Goal: Task Accomplishment & Management: Complete application form

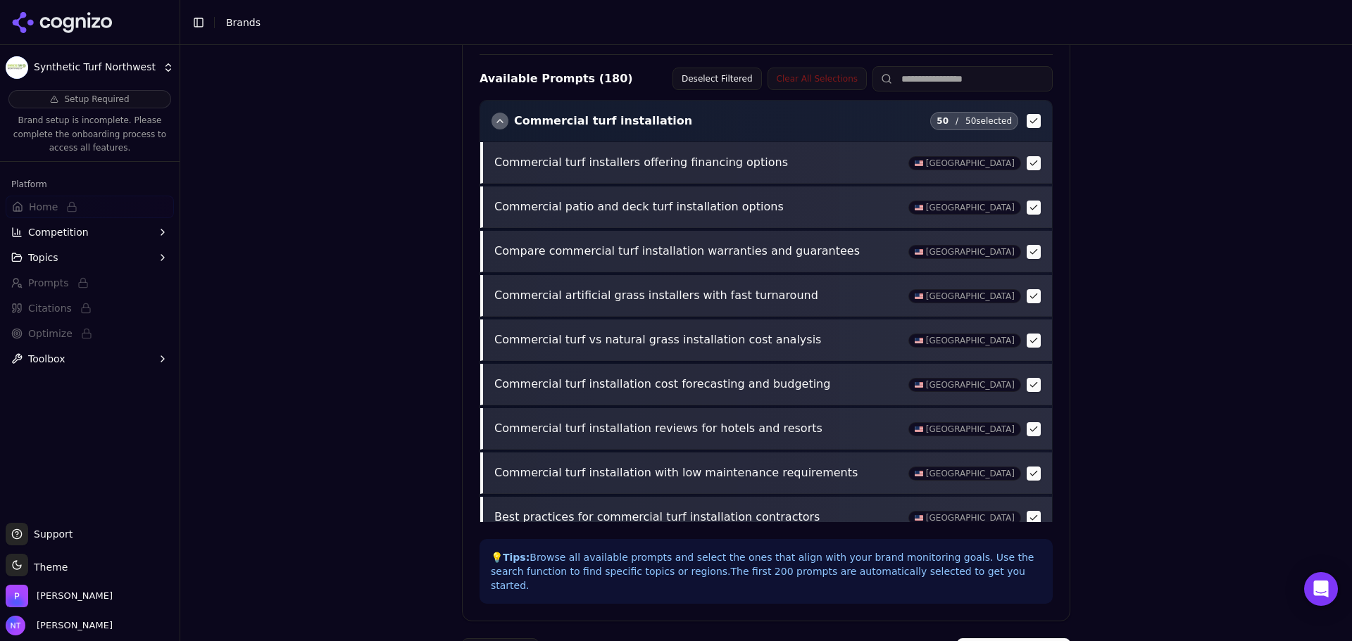
scroll to position [282, 0]
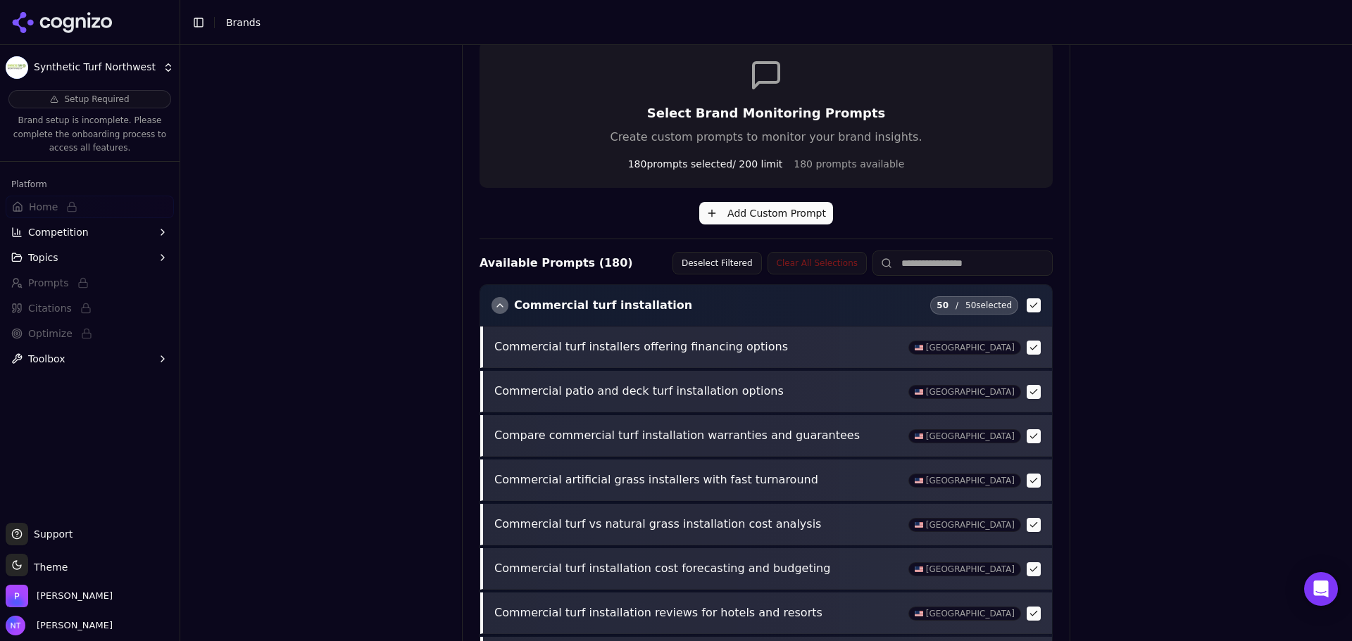
click at [1026, 311] on installation "button" at bounding box center [1033, 305] width 14 height 14
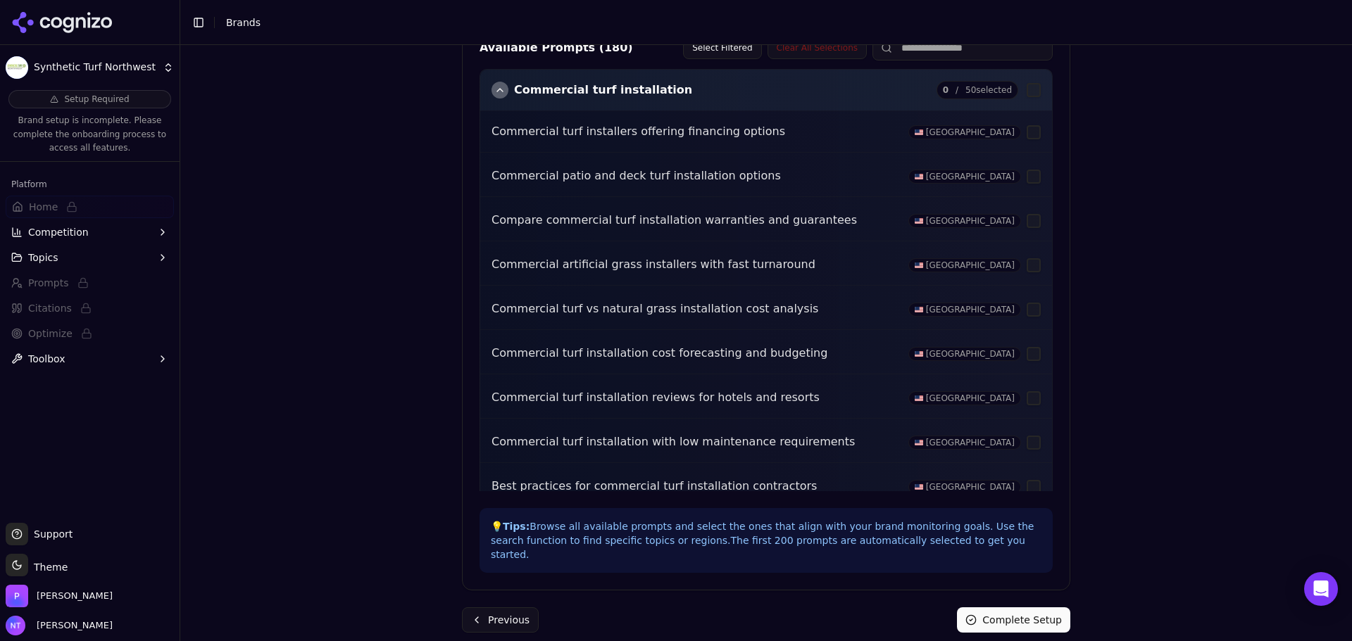
scroll to position [145, 0]
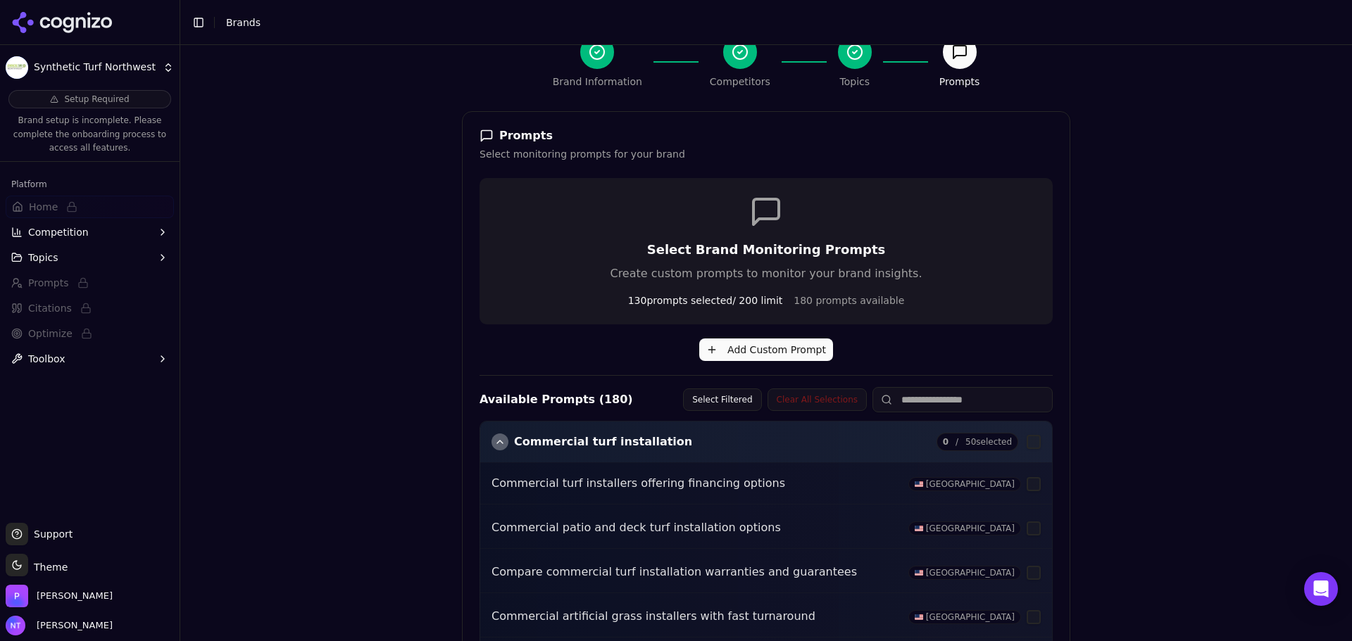
click at [796, 402] on button "Clear All Selections" at bounding box center [816, 400] width 99 height 23
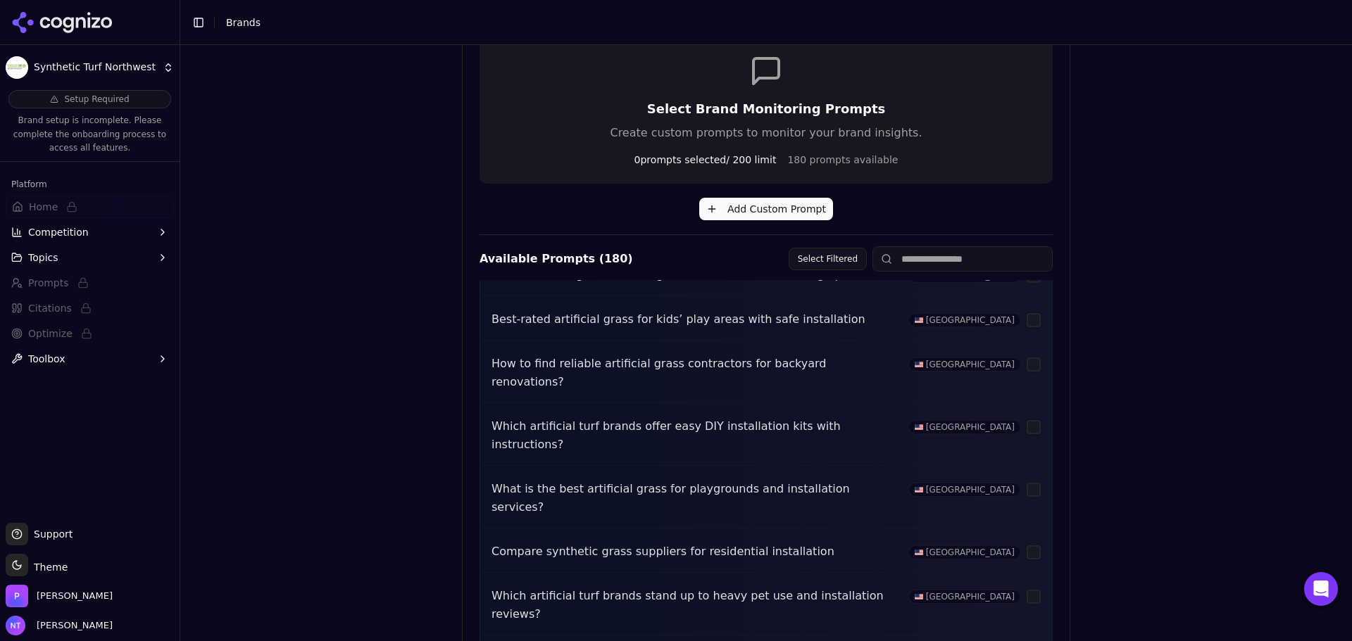
scroll to position [497, 0]
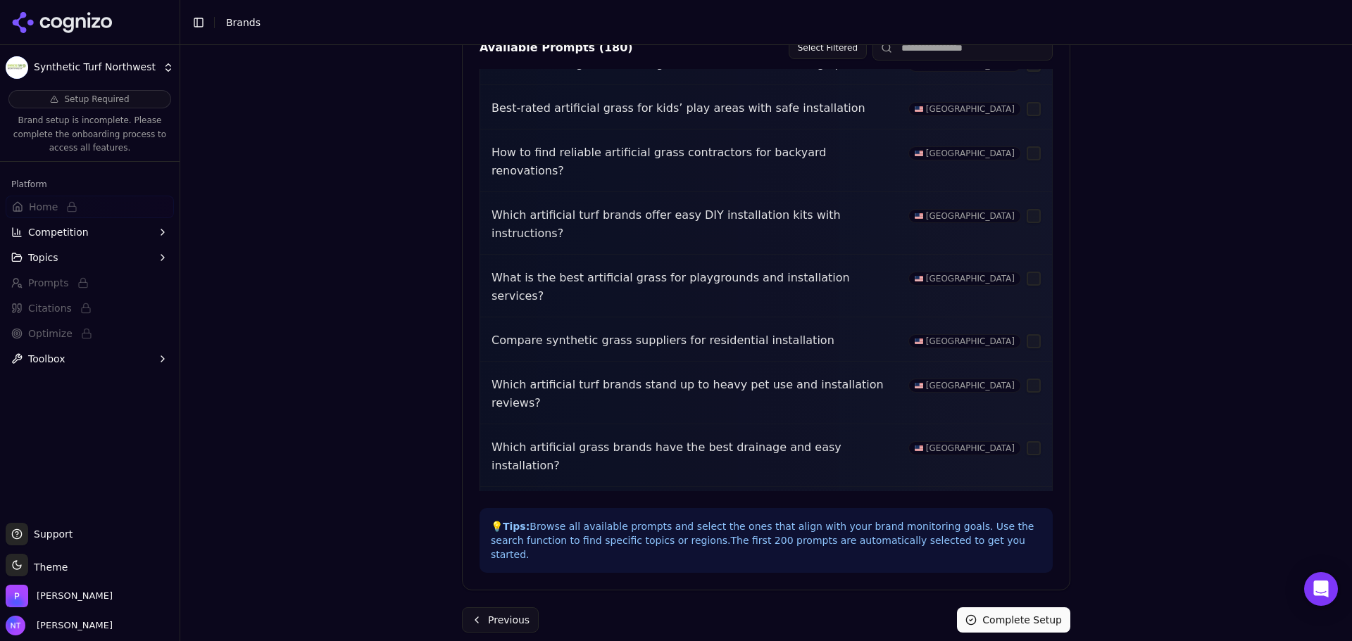
click at [512, 612] on button "Previous" at bounding box center [500, 620] width 77 height 25
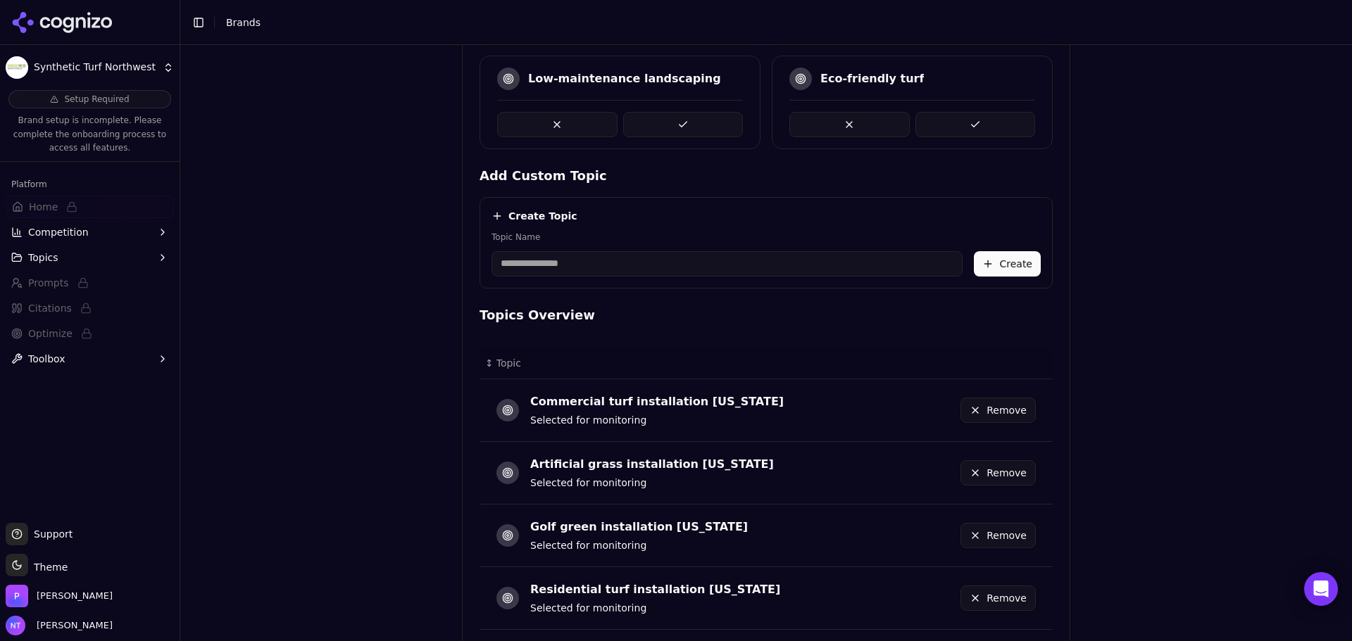
scroll to position [579, 0]
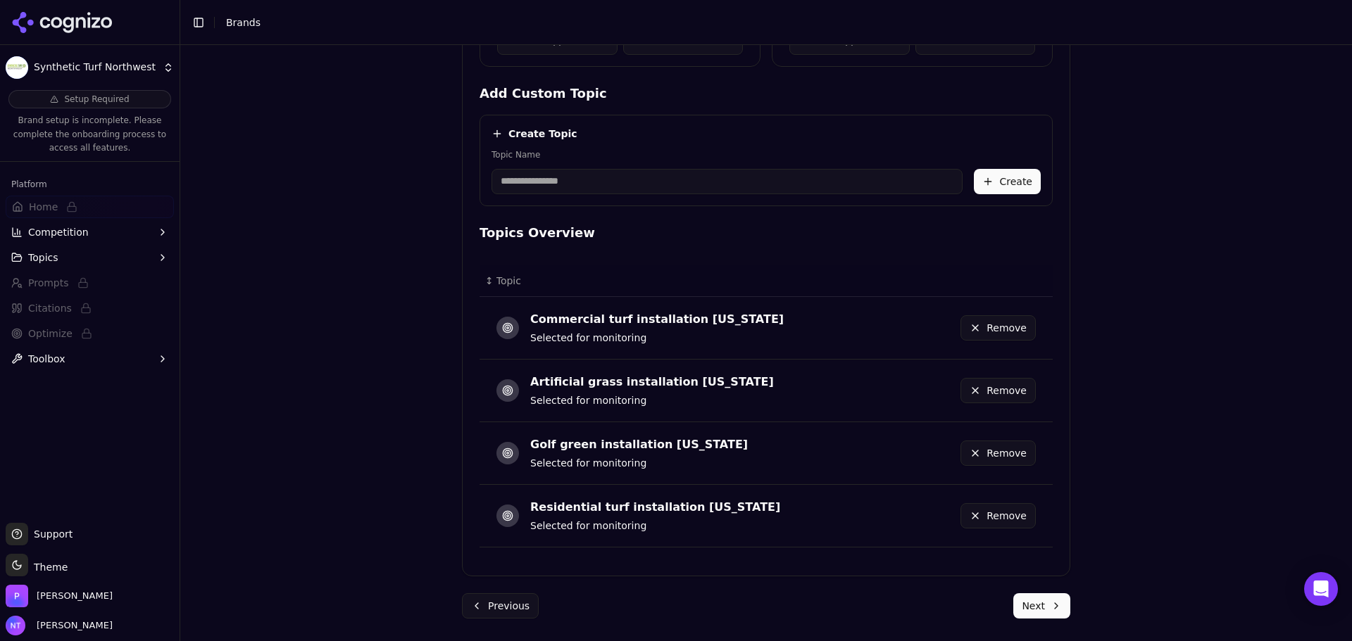
click at [702, 512] on div "Residential turf installation Washington" at bounding box center [655, 507] width 250 height 17
click at [651, 451] on div "Golf green installation Washington" at bounding box center [639, 444] width 218 height 17
click at [652, 407] on div "Selected for monitoring" at bounding box center [652, 401] width 244 height 14
click at [665, 346] on div "Commercial turf installation Washington Selected for monitoring" at bounding box center [669, 327] width 347 height 39
click at [1051, 598] on button "Next" at bounding box center [1041, 605] width 57 height 25
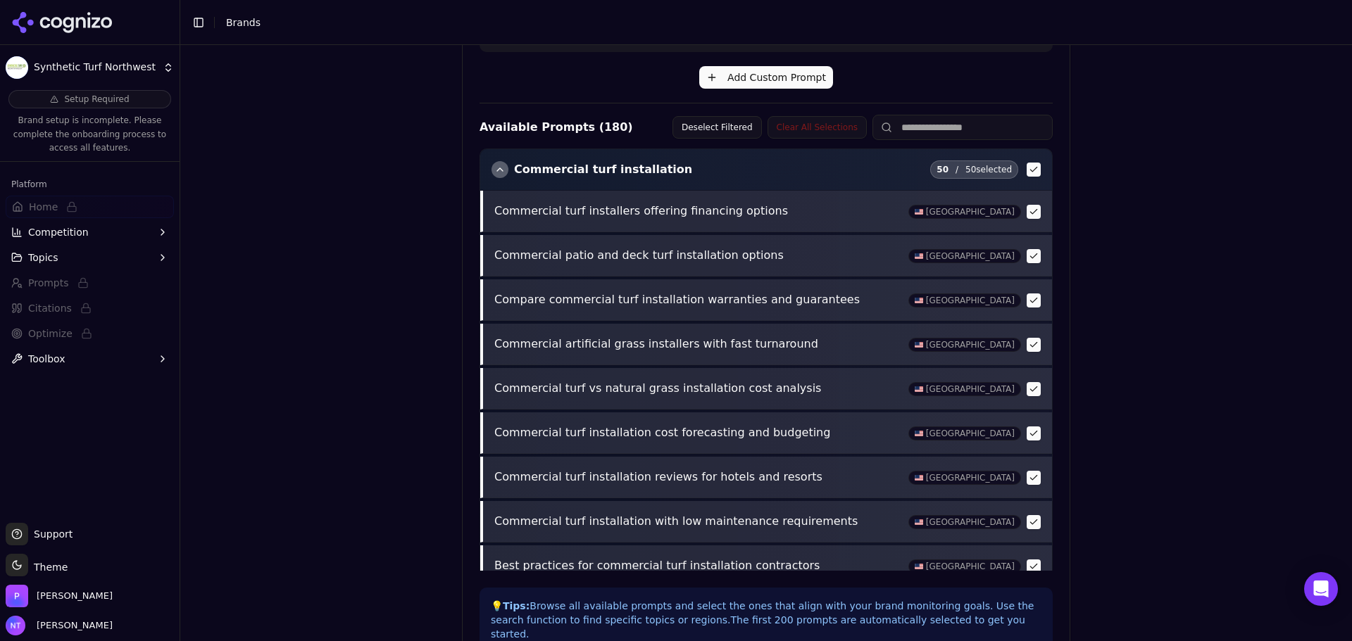
scroll to position [286, 0]
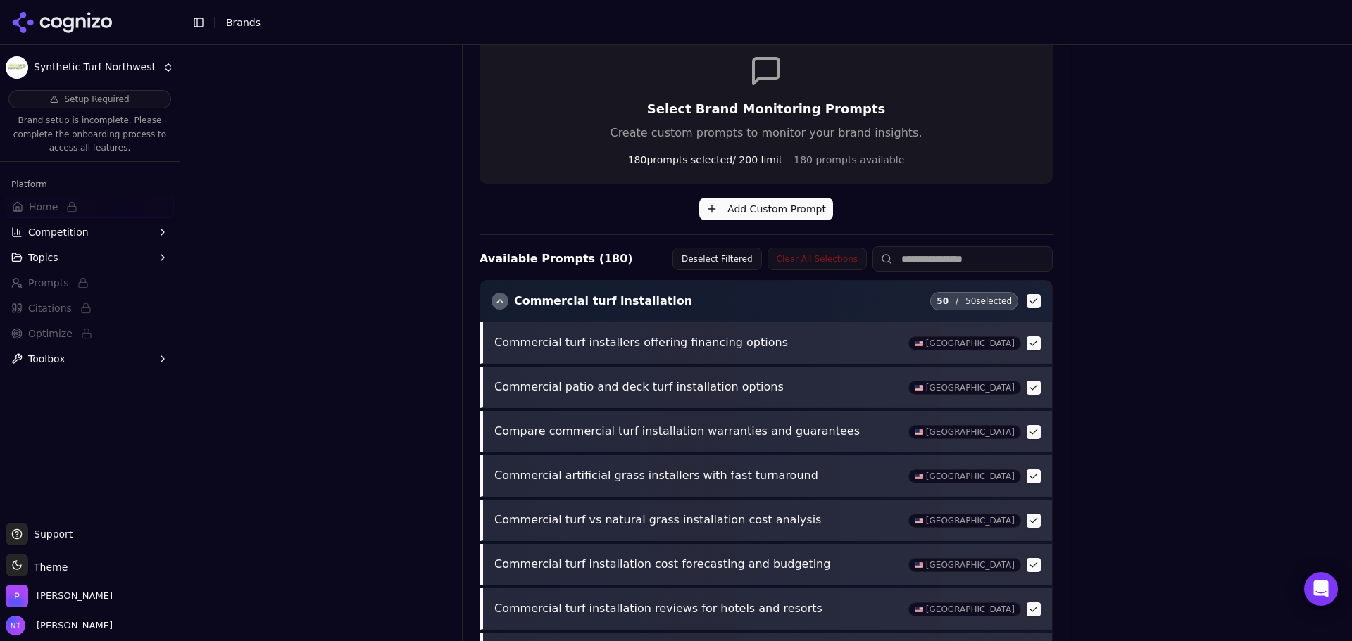
click at [644, 347] on p "Commercial turf installers offering financing options" at bounding box center [697, 343] width 406 height 18
click at [857, 340] on p "Commercial turf installers offering financing options" at bounding box center [697, 343] width 406 height 18
click at [707, 250] on button "Deselect Filtered" at bounding box center [716, 259] width 89 height 23
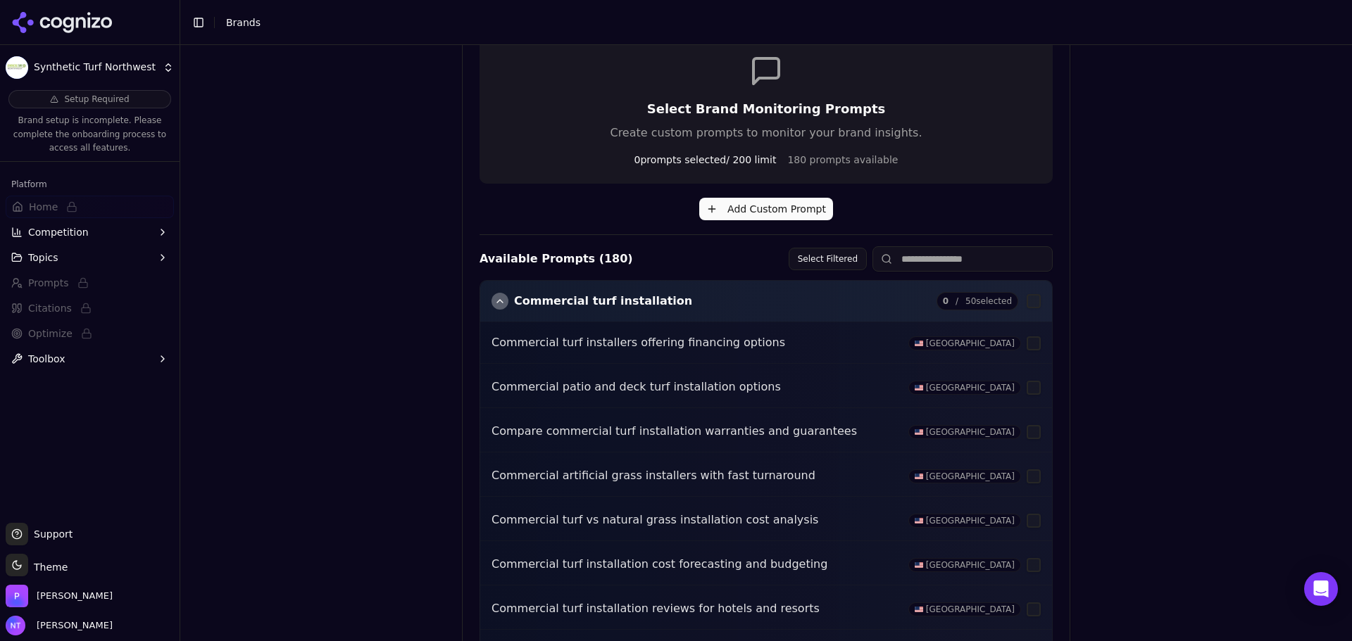
scroll to position [4, 0]
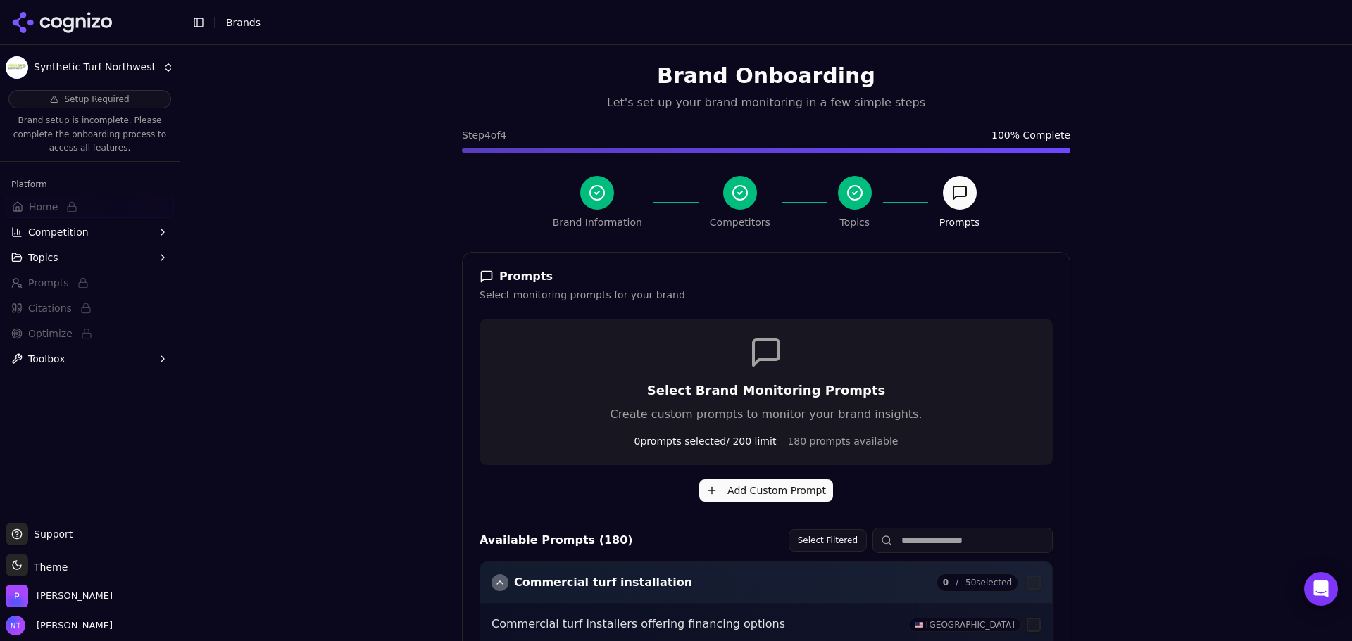
click at [751, 485] on button "Add Custom Prompt" at bounding box center [766, 490] width 134 height 23
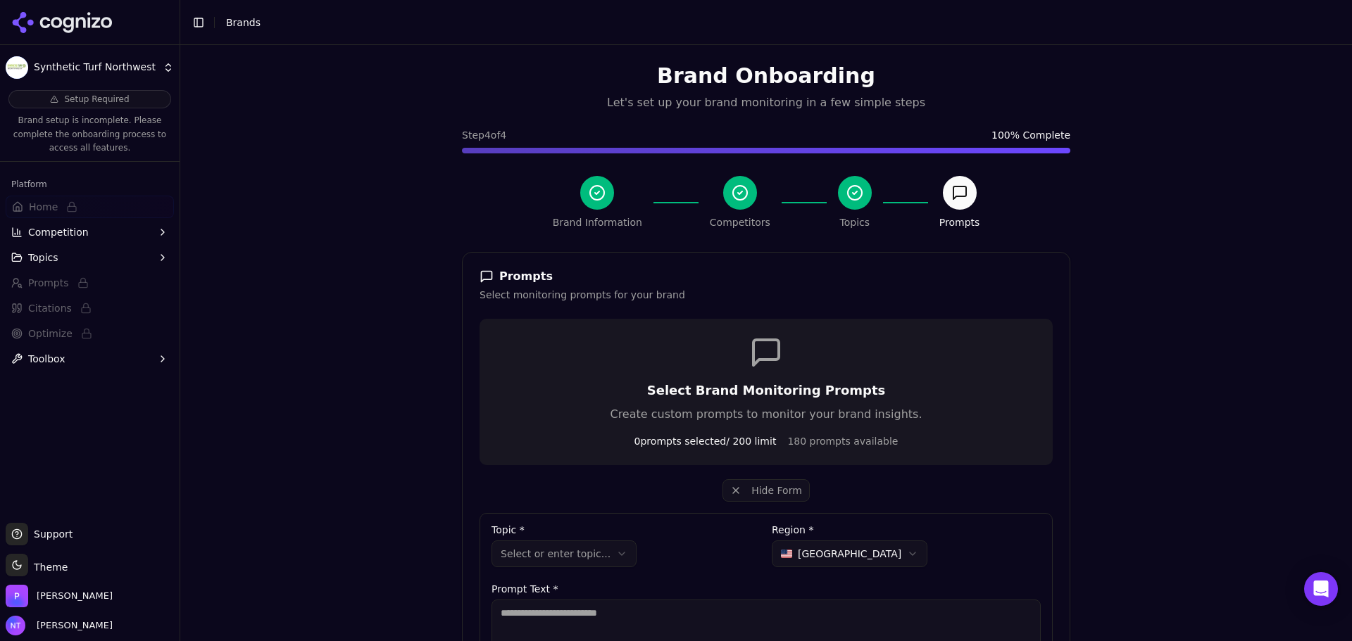
scroll to position [356, 0]
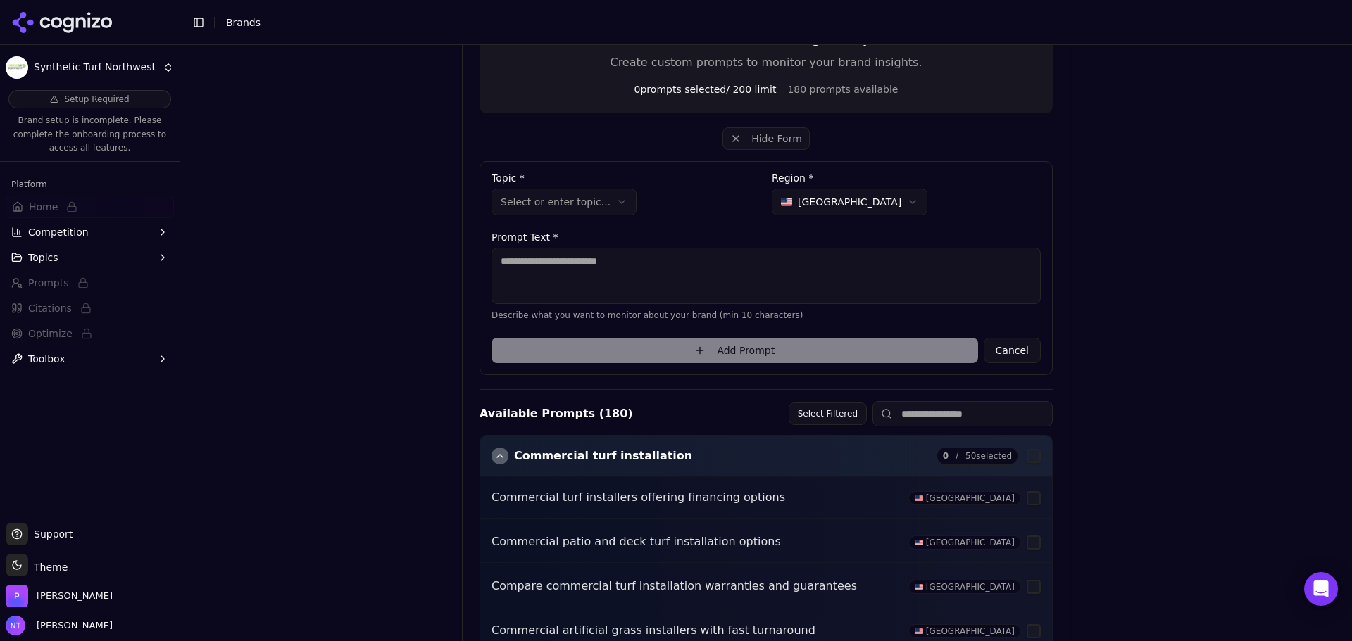
click at [625, 296] on textarea at bounding box center [765, 276] width 549 height 56
click at [572, 210] on html "**********" at bounding box center [676, 320] width 1352 height 641
click at [573, 256] on textarea "To enrich screen reader interactions, please activate Accessibility in Grammarl…" at bounding box center [765, 276] width 549 height 56
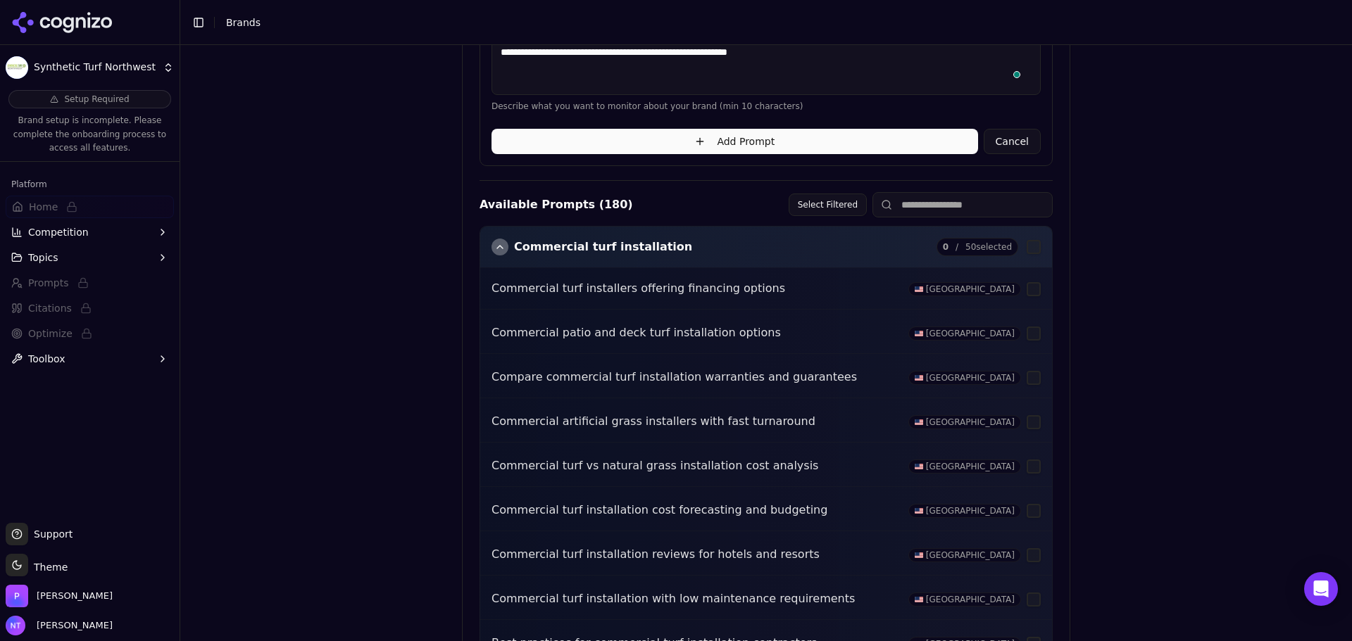
scroll to position [562, 0]
type textarea "**********"
click at [717, 149] on button "Add Prompt" at bounding box center [734, 141] width 486 height 25
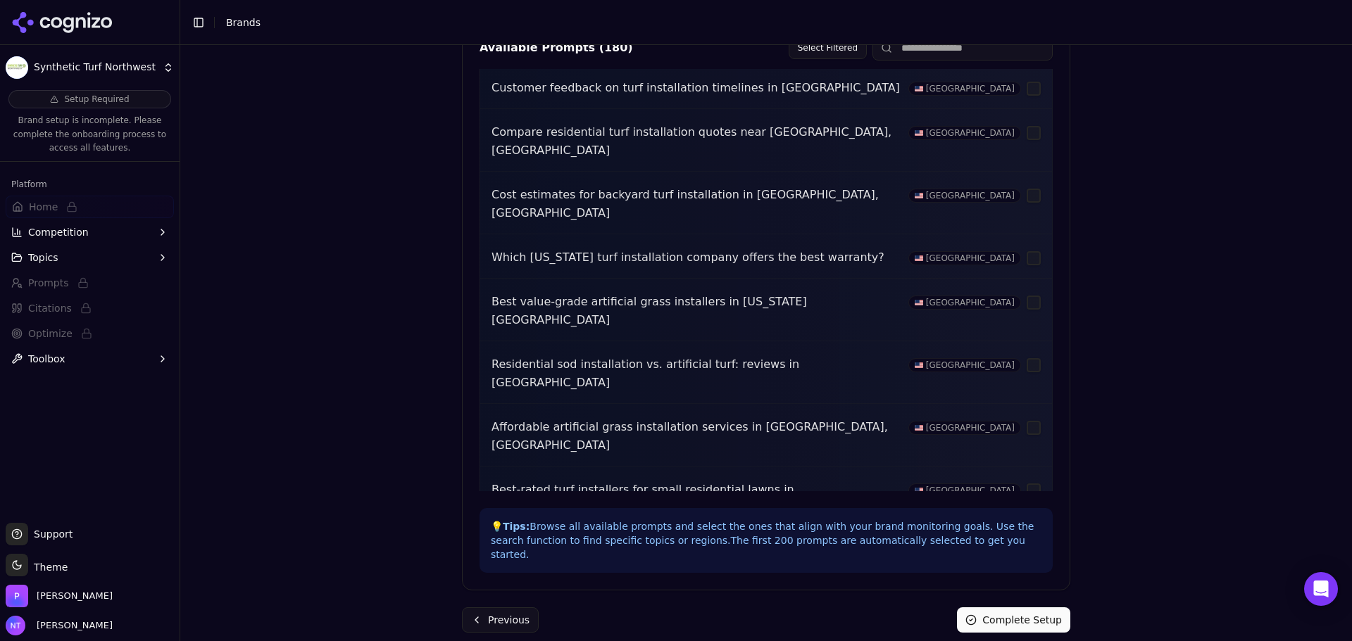
scroll to position [0, 0]
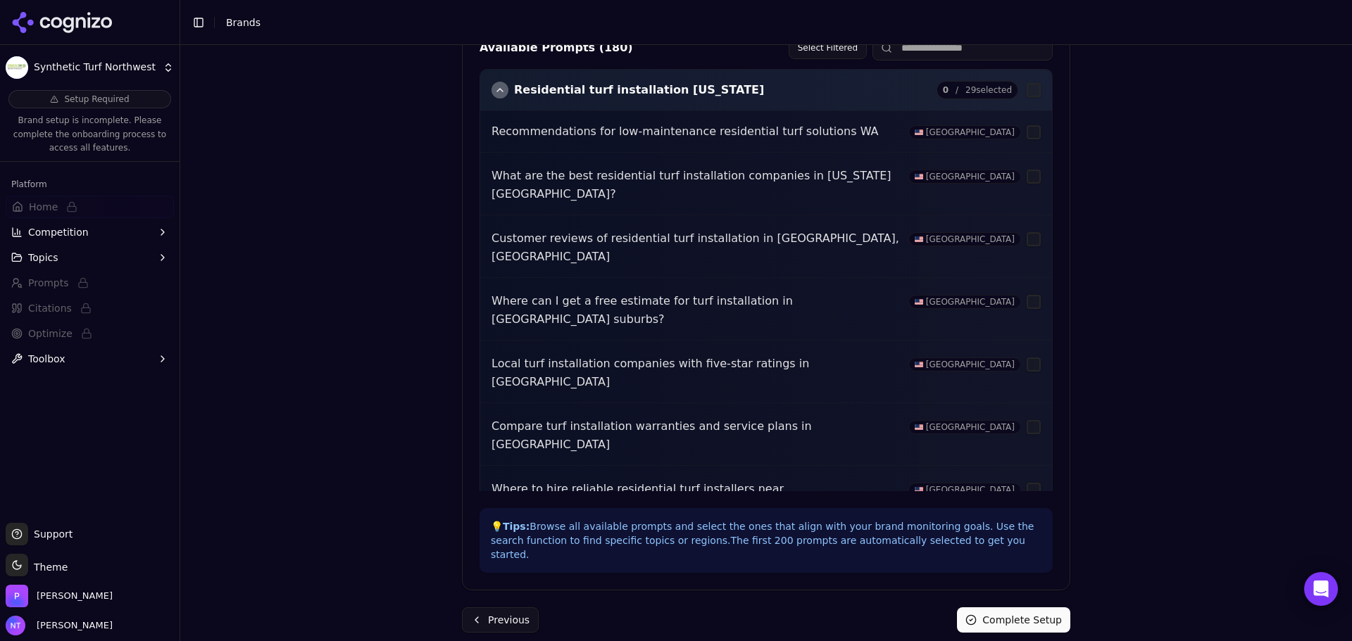
click at [1041, 608] on button "Complete Setup" at bounding box center [1013, 620] width 113 height 25
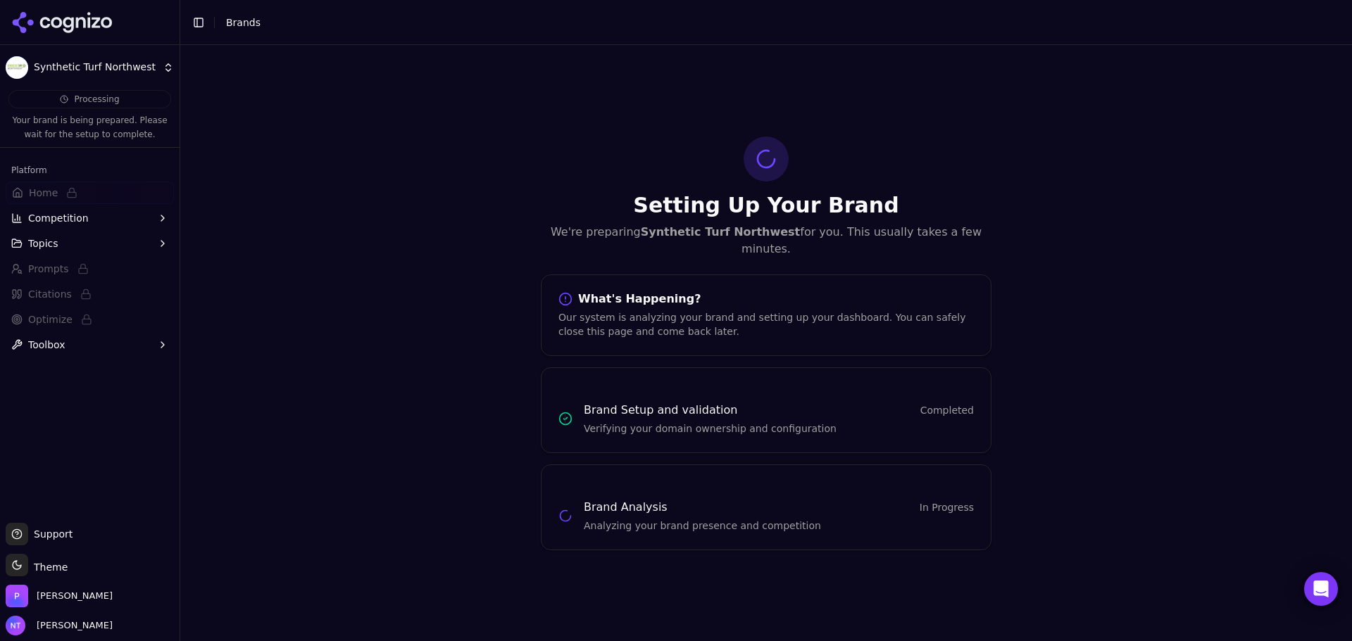
click at [113, 20] on div at bounding box center [90, 22] width 180 height 45
click at [103, 20] on icon at bounding box center [106, 22] width 11 height 11
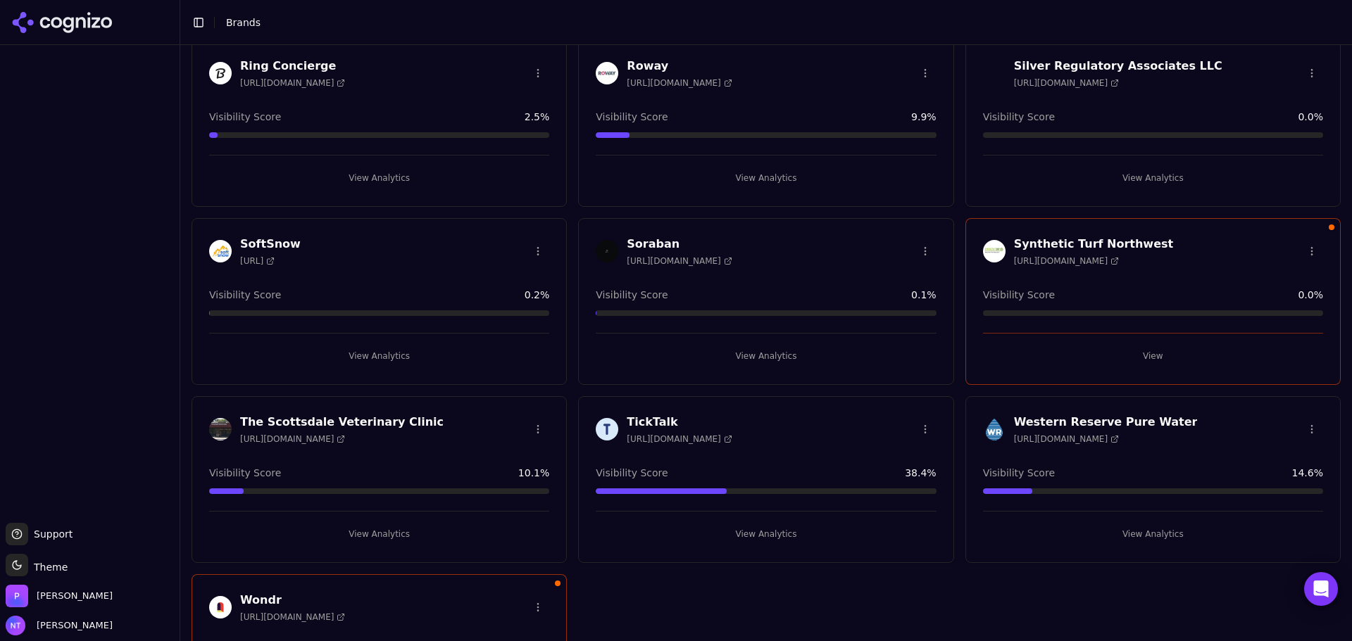
scroll to position [1083, 0]
